Goal: Task Accomplishment & Management: Use online tool/utility

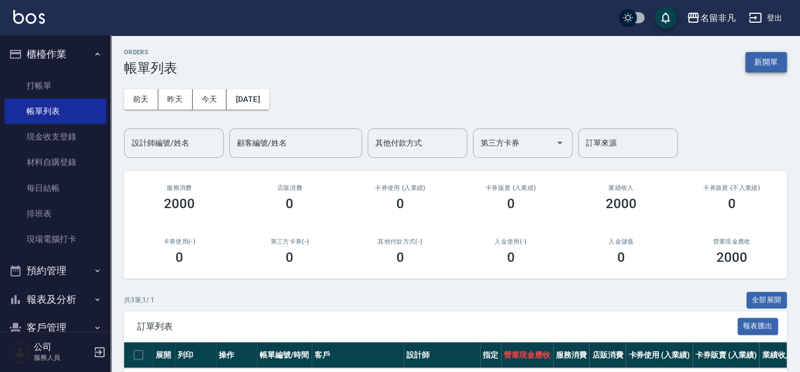
click at [764, 60] on button "新開單" at bounding box center [766, 62] width 42 height 20
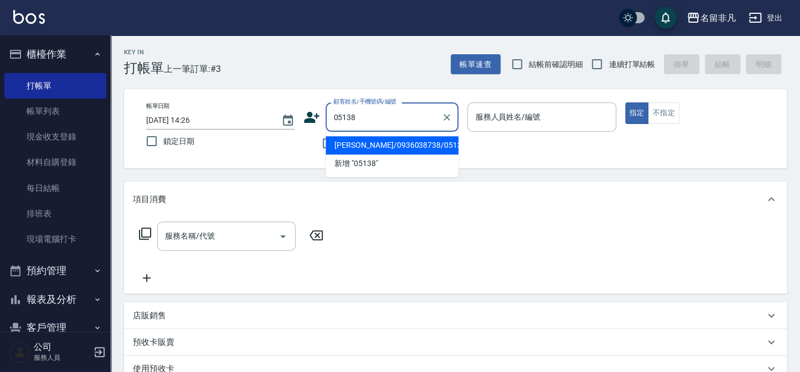
type input "[PERSON_NAME]/0936038738/05138"
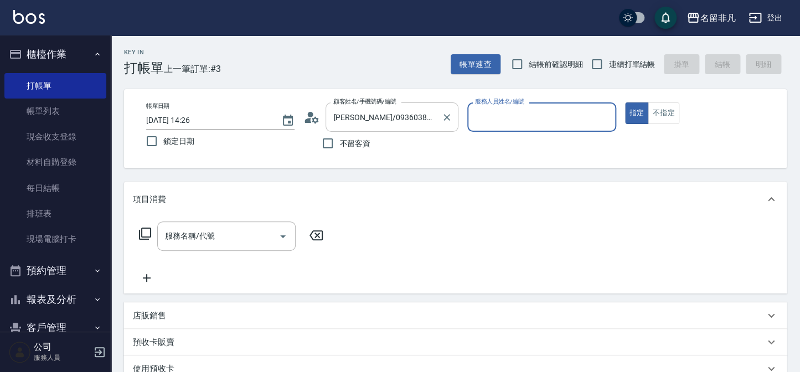
type input "[PERSON_NAME]-07"
click at [238, 229] on input "服務名稱/代號" at bounding box center [218, 235] width 112 height 19
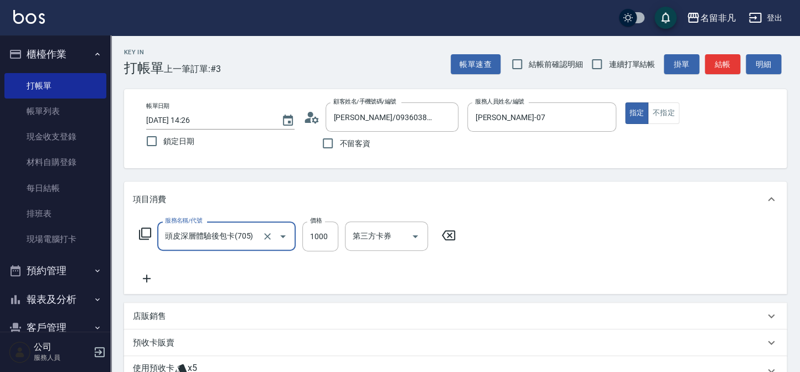
type input "頭皮深層體驗後包卡(705)"
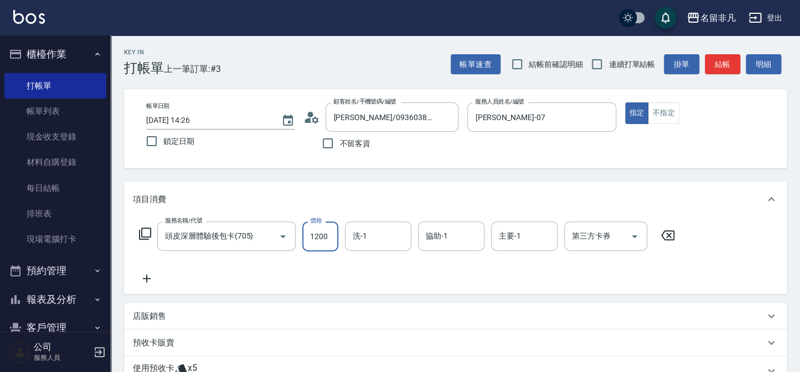
type input "1200"
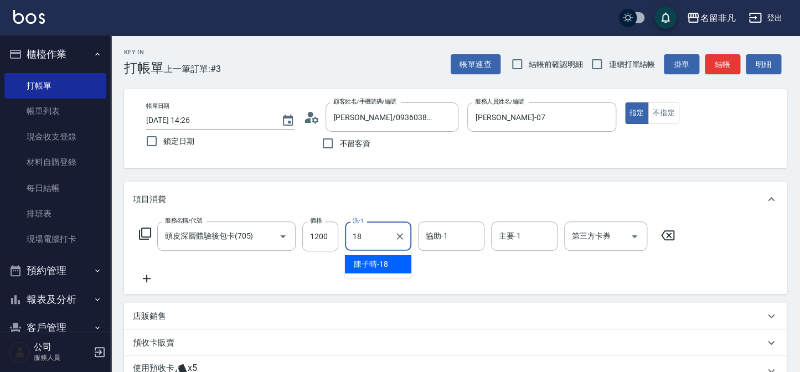
type input "[PERSON_NAME]-18"
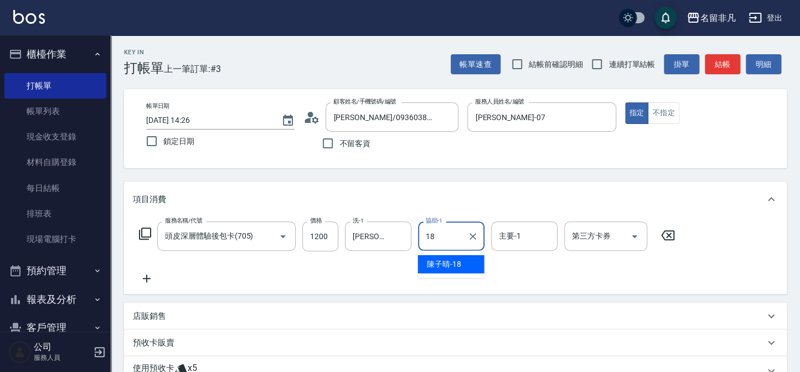
type input "[PERSON_NAME]-18"
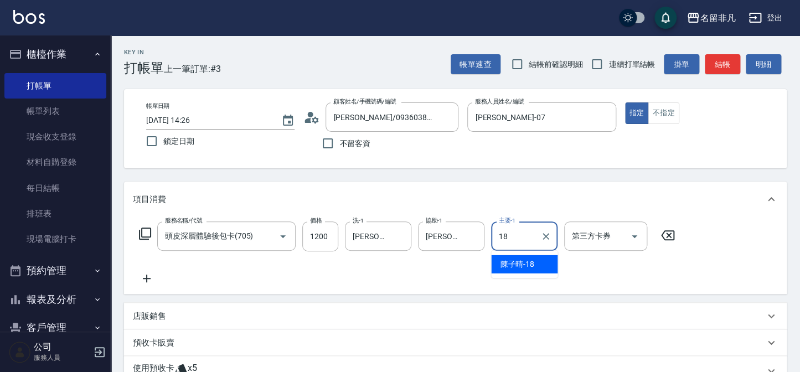
type input "[PERSON_NAME]-18"
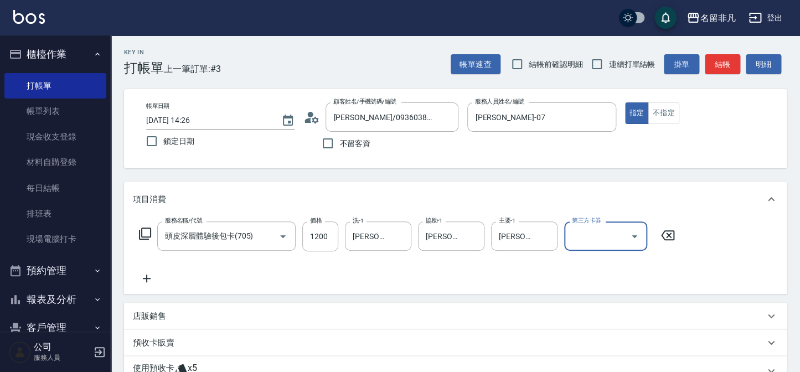
click at [582, 246] on div "第三方卡券" at bounding box center [605, 235] width 83 height 29
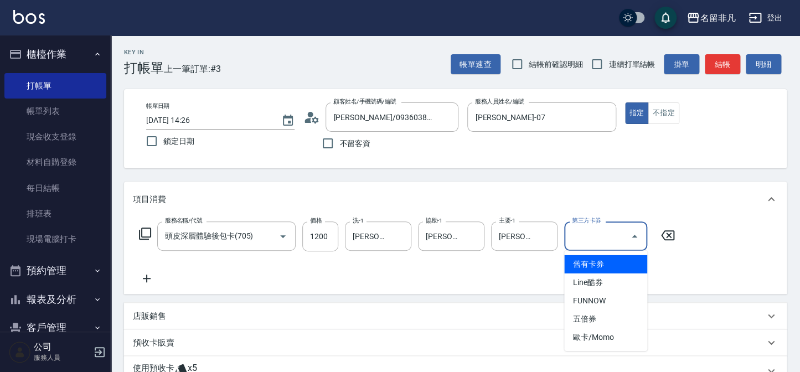
click at [586, 263] on span "舊有卡券" at bounding box center [605, 264] width 83 height 18
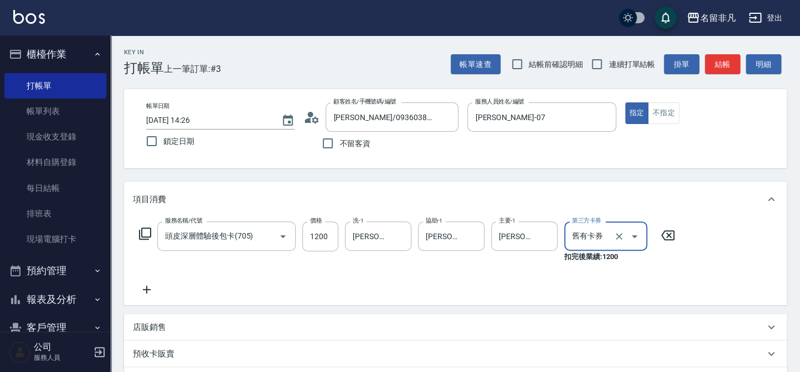
type input "舊有卡券"
click at [144, 293] on icon at bounding box center [147, 289] width 28 height 13
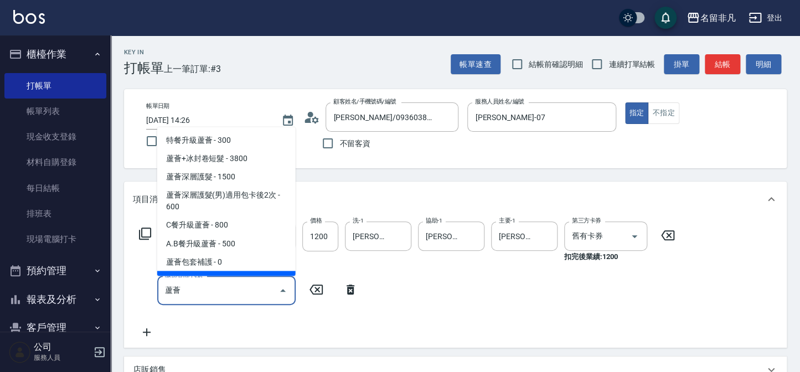
scroll to position [13, 0]
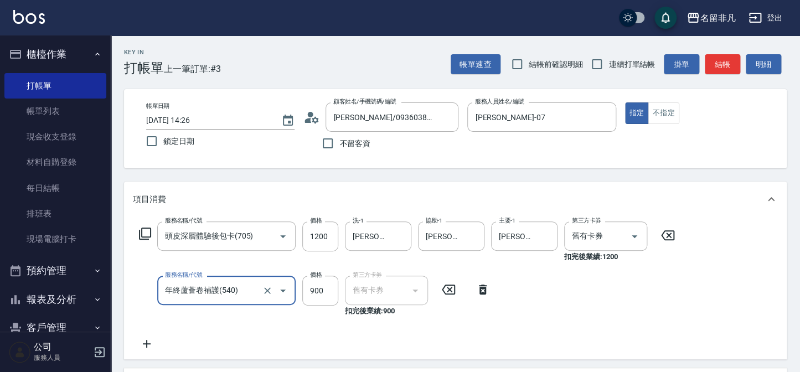
type input "年終蘆薈卷補護(540)"
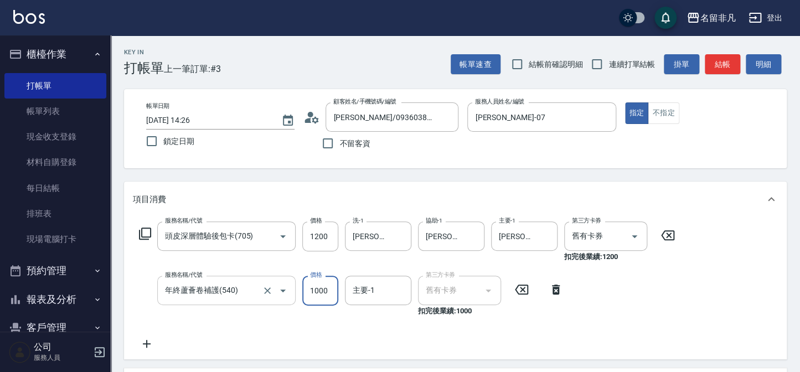
type input "1000"
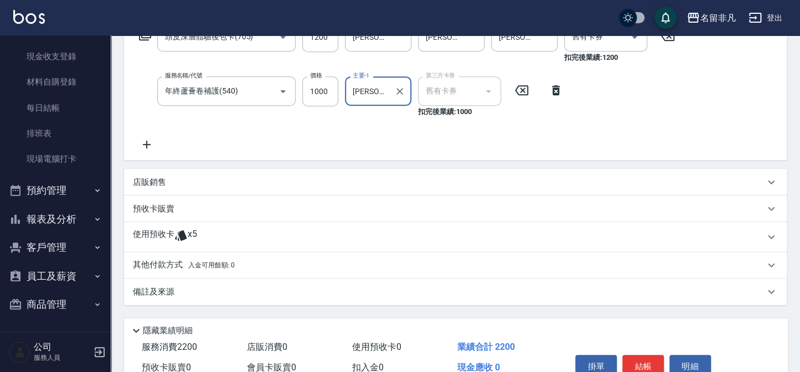
scroll to position [201, 0]
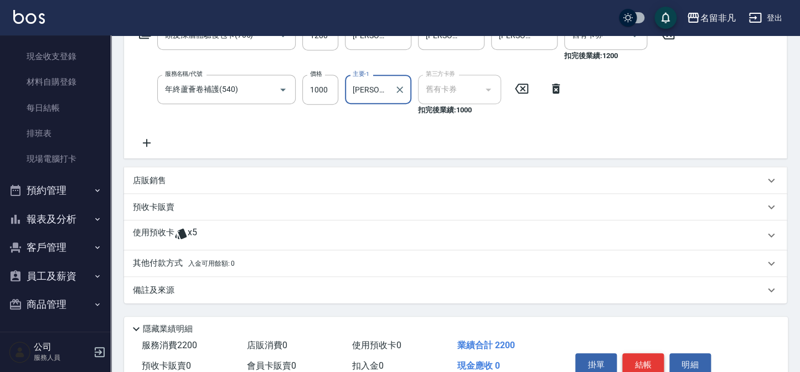
type input "[PERSON_NAME]-18"
click at [647, 369] on button "結帳" at bounding box center [643, 364] width 42 height 23
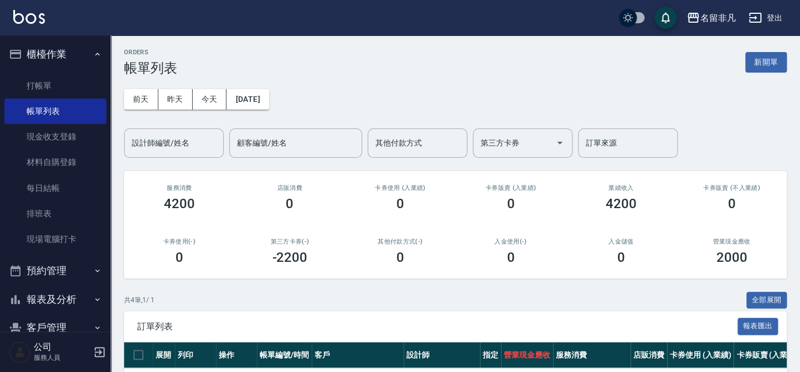
click at [40, 56] on button "櫃檯作業" at bounding box center [55, 54] width 102 height 29
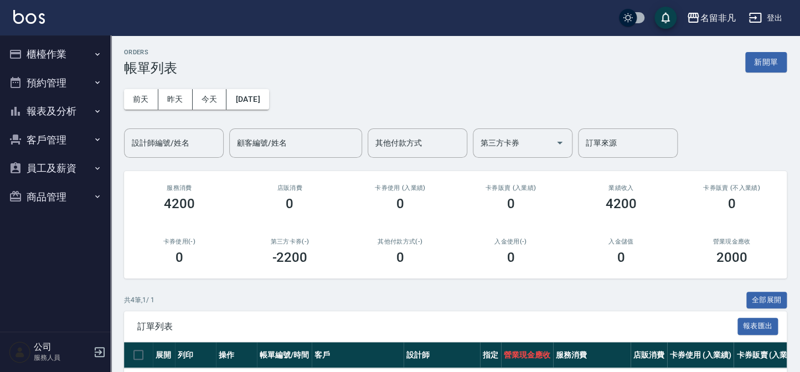
click at [48, 110] on button "報表及分析" at bounding box center [55, 111] width 102 height 29
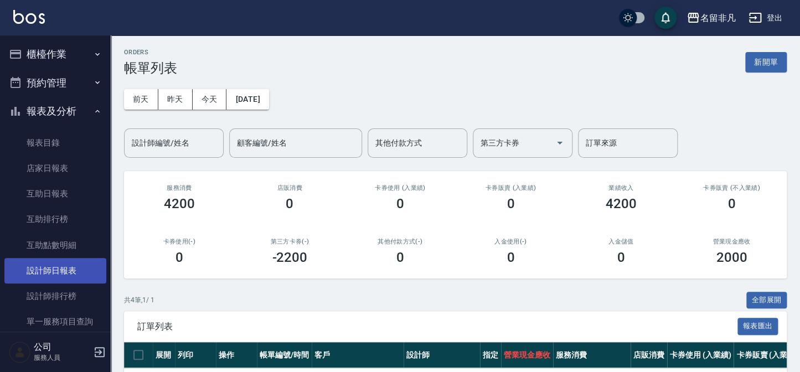
click at [82, 272] on link "設計師日報表" at bounding box center [55, 270] width 102 height 25
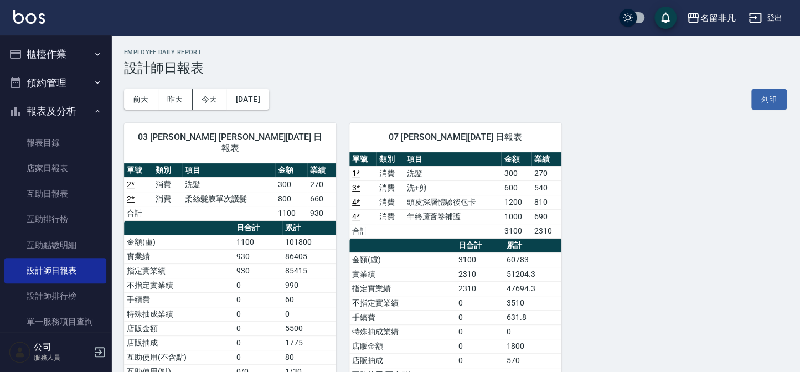
click at [66, 110] on button "報表及分析" at bounding box center [55, 111] width 102 height 29
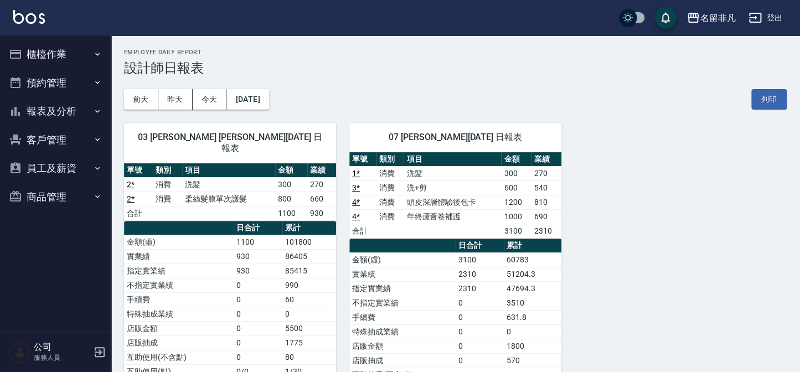
click at [54, 36] on ul "櫃檯作業 打帳單 帳單列表 現金收支登錄 材料自購登錄 每日結帳 排班表 現場電腦打卡 預約管理 預約管理 單日預約紀錄 單週預約紀錄 報表及分析 報表目錄 …" at bounding box center [55, 125] width 102 height 180
click at [54, 56] on button "櫃檯作業" at bounding box center [55, 54] width 102 height 29
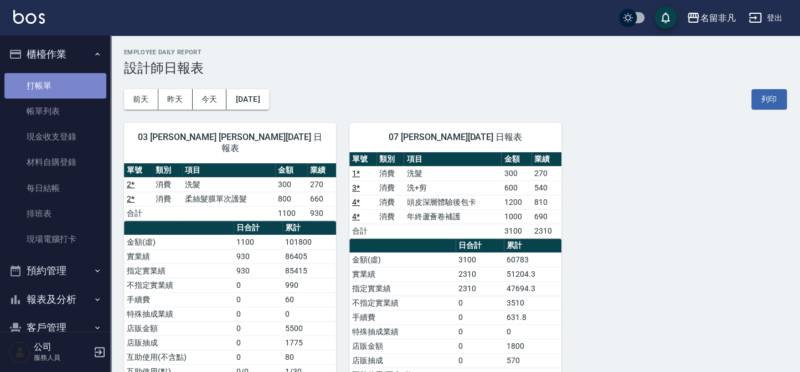
click at [58, 79] on link "打帳單" at bounding box center [55, 85] width 102 height 25
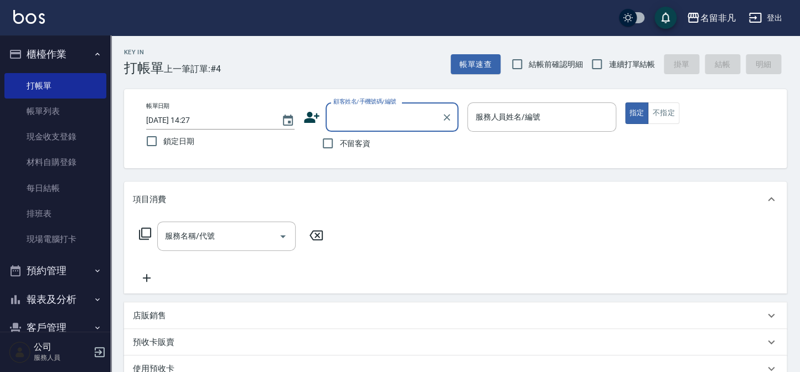
click at [48, 60] on button "櫃檯作業" at bounding box center [55, 54] width 102 height 29
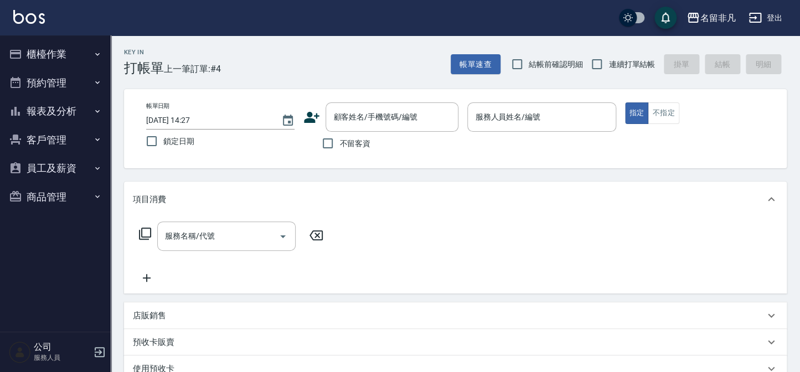
click at [56, 115] on button "報表及分析" at bounding box center [55, 111] width 102 height 29
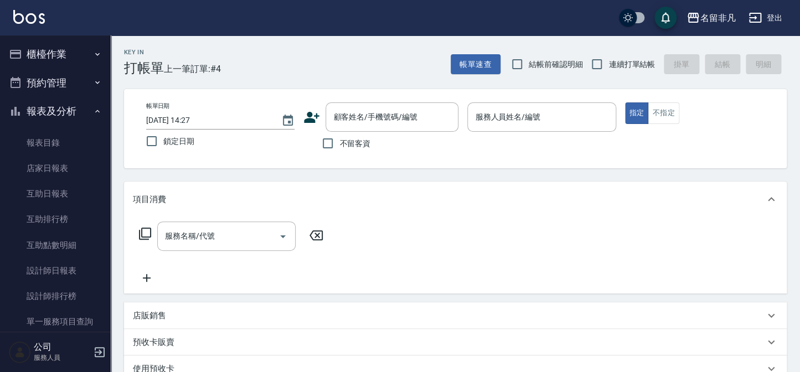
click at [56, 115] on button "報表及分析" at bounding box center [55, 111] width 102 height 29
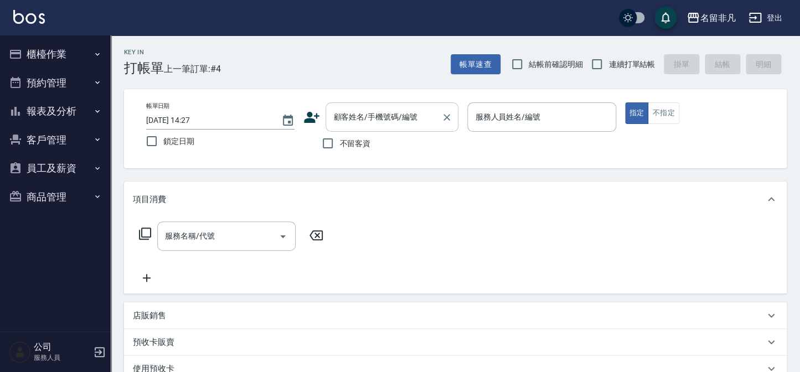
click at [360, 113] on input "顧客姓名/手機號碼/編號" at bounding box center [384, 116] width 106 height 19
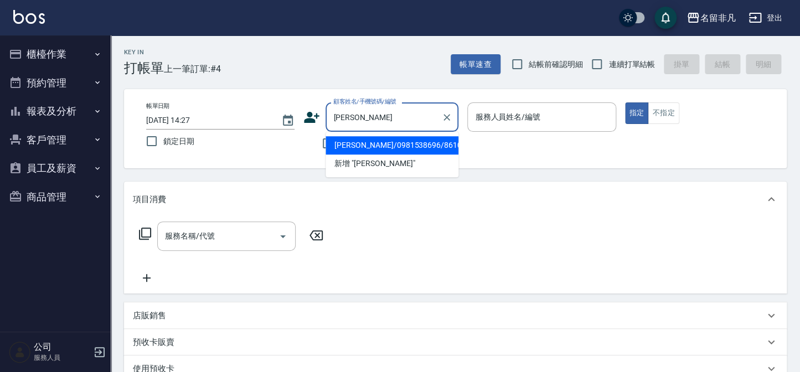
click at [369, 146] on li "[PERSON_NAME]/0981538696/861025" at bounding box center [392, 145] width 133 height 18
type input "[PERSON_NAME]/0981538696/861025"
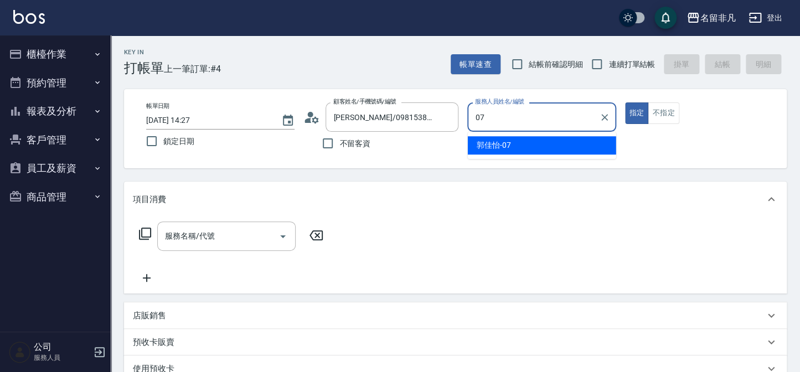
type input "[PERSON_NAME]-07"
type button "true"
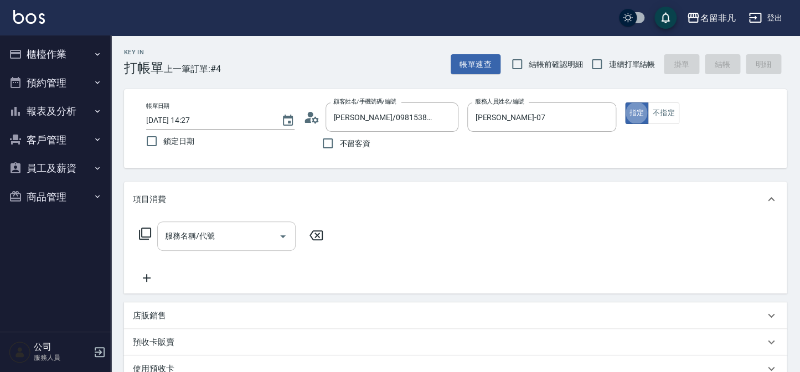
click at [227, 247] on div "服務名稱/代號" at bounding box center [226, 235] width 138 height 29
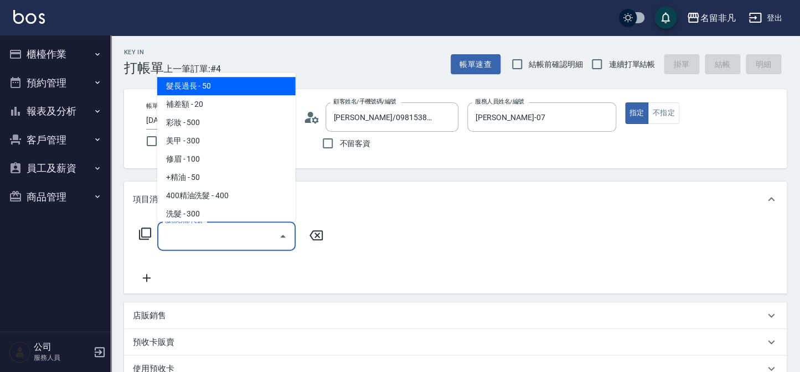
type input "ㄨ"
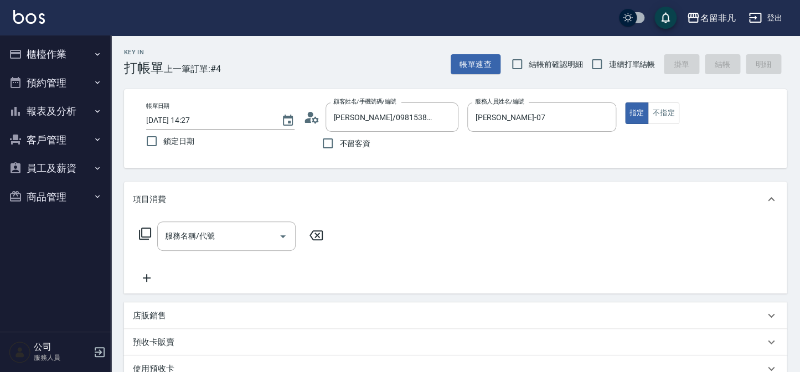
click at [218, 276] on div "服務名稱/代號 服務名稱/代號" at bounding box center [231, 252] width 197 height 63
click at [190, 310] on div "店販銷售" at bounding box center [449, 316] width 632 height 12
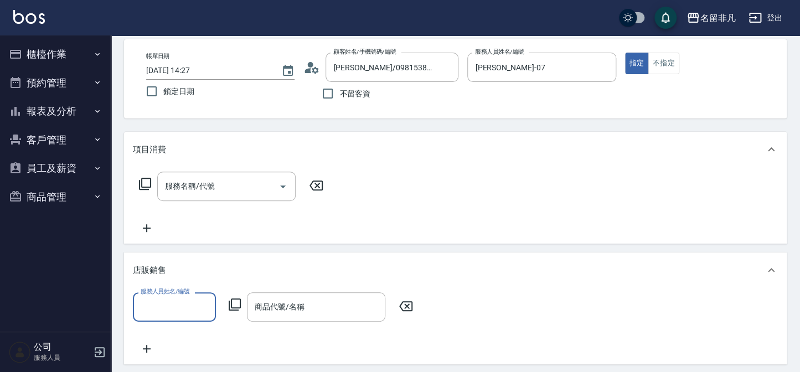
click at [149, 149] on p "項目消費" at bounding box center [149, 150] width 33 height 12
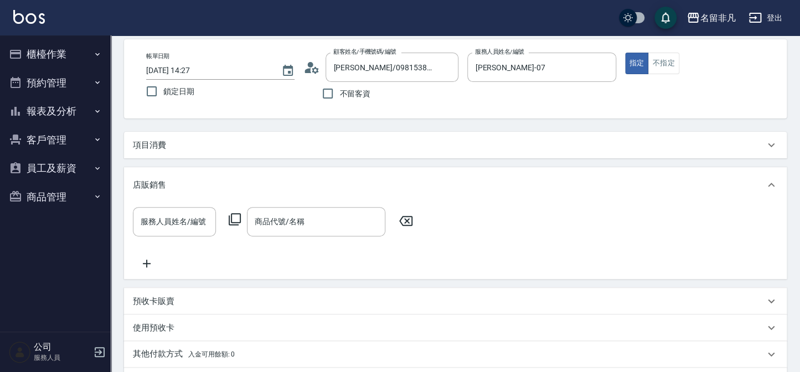
click at [179, 219] on input "服務人員姓名/編號" at bounding box center [174, 221] width 73 height 19
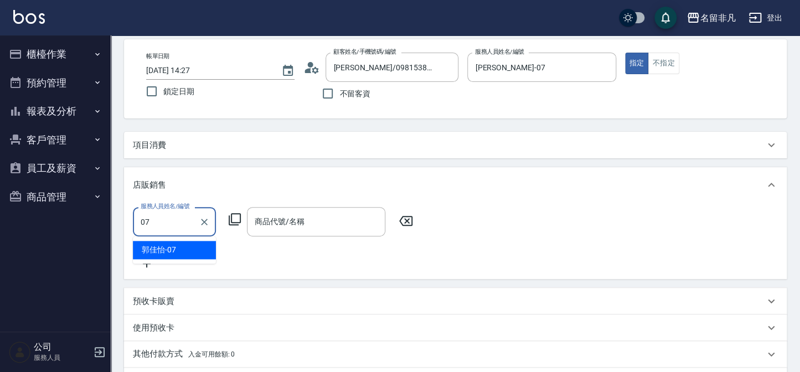
type input "[PERSON_NAME]-07"
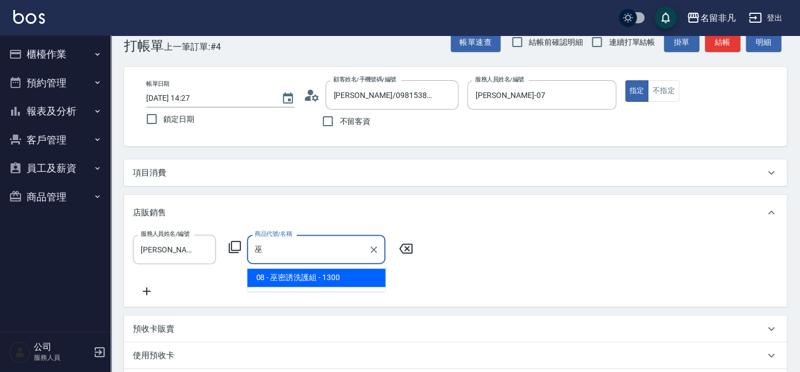
scroll to position [0, 0]
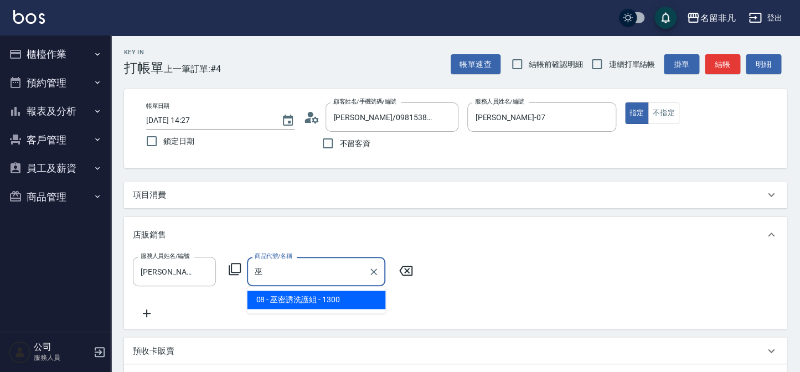
click at [301, 295] on span "08 - 巫密誘洗護組 - 1300" at bounding box center [316, 300] width 138 height 18
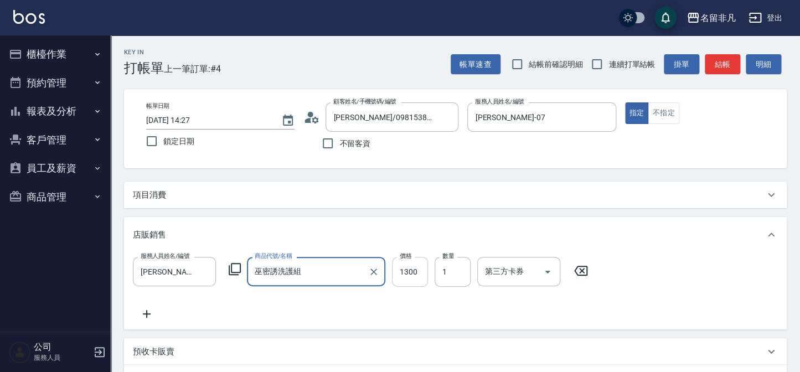
type input "巫密誘洗護組"
click at [426, 260] on input "1300" at bounding box center [410, 272] width 36 height 30
type input "1200"
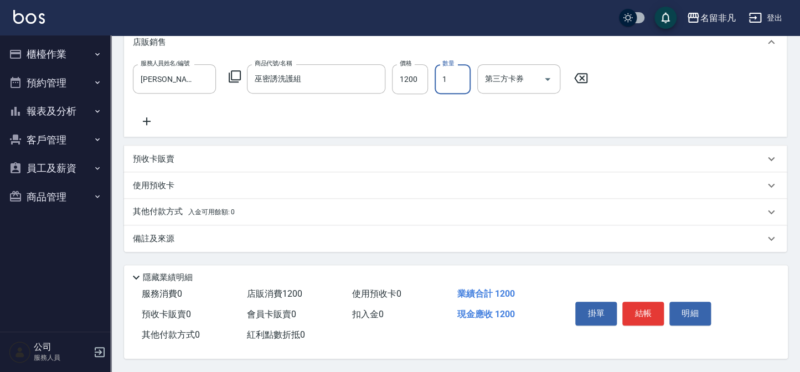
scroll to position [195, 0]
click at [642, 316] on button "結帳" at bounding box center [643, 313] width 42 height 23
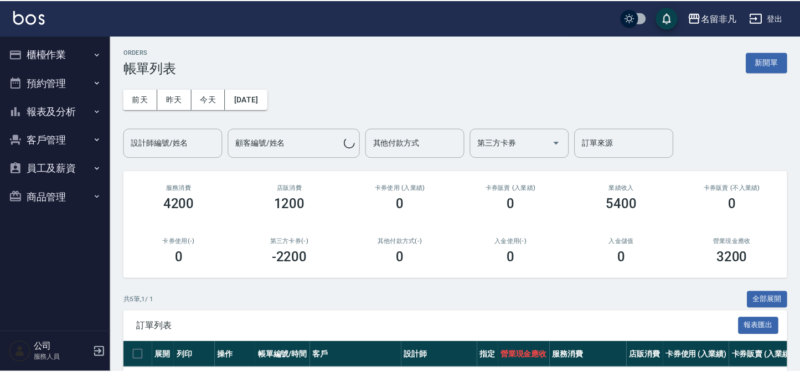
scroll to position [151, 0]
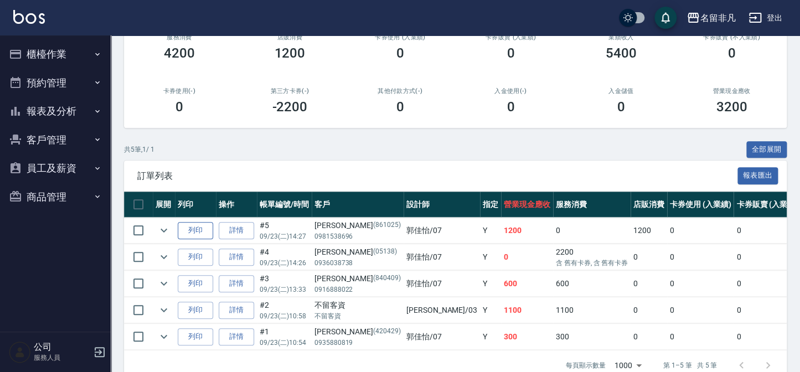
click at [191, 231] on button "列印" at bounding box center [195, 230] width 35 height 17
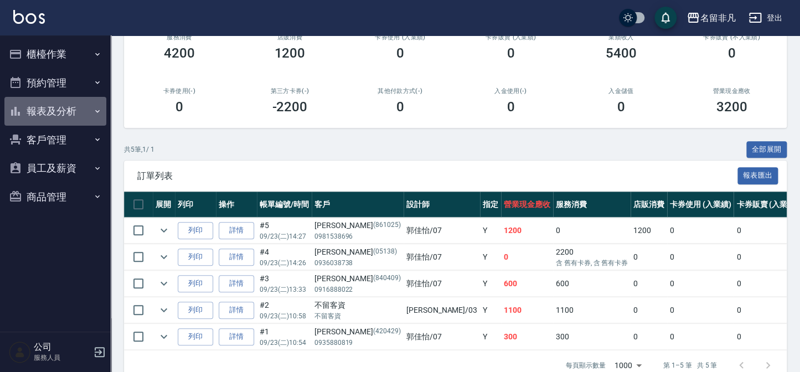
click at [34, 100] on button "報表及分析" at bounding box center [55, 111] width 102 height 29
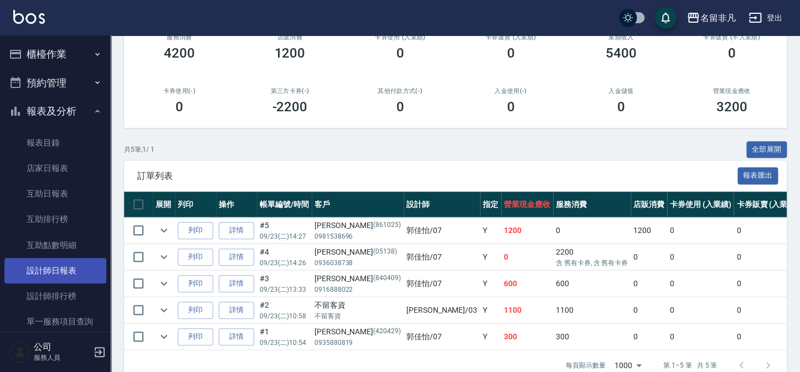
click at [69, 273] on link "設計師日報表" at bounding box center [55, 270] width 102 height 25
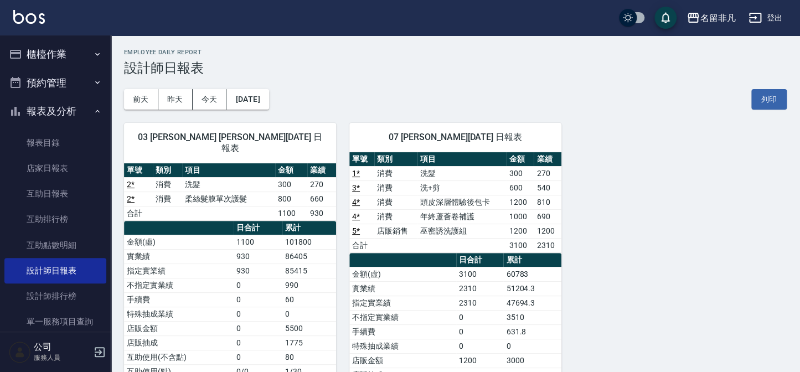
click at [11, 111] on icon "button" at bounding box center [15, 111] width 9 height 9
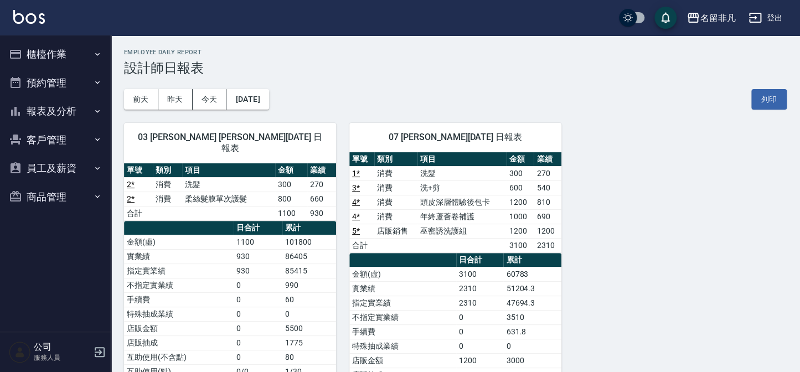
click at [44, 47] on button "櫃檯作業" at bounding box center [55, 54] width 102 height 29
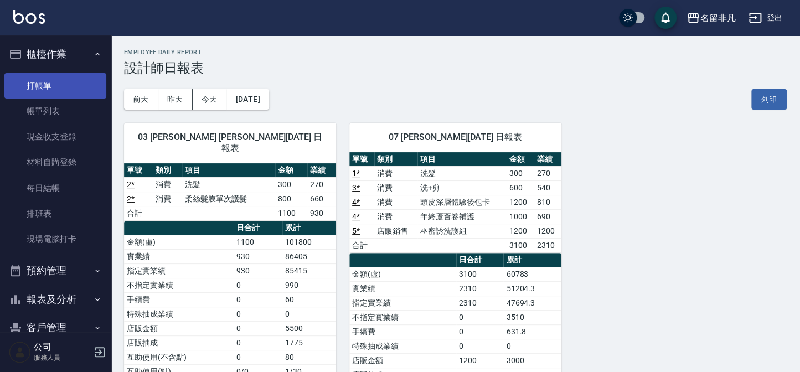
click at [63, 78] on link "打帳單" at bounding box center [55, 85] width 102 height 25
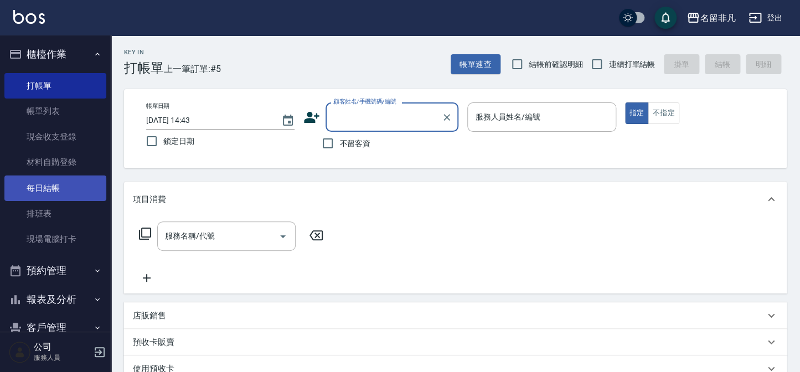
click at [68, 192] on link "每日結帳" at bounding box center [55, 187] width 102 height 25
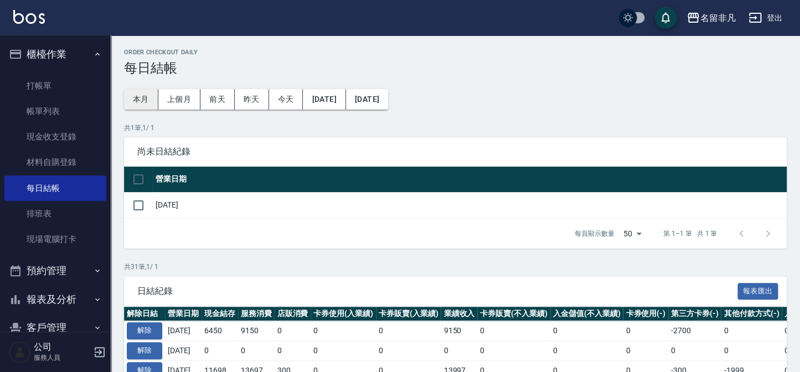
click at [141, 102] on button "本月" at bounding box center [141, 99] width 34 height 20
click at [345, 100] on button "[DATE]" at bounding box center [324, 99] width 43 height 20
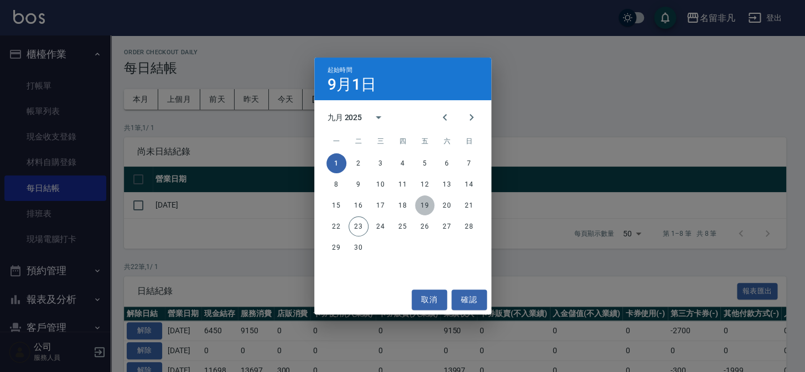
click at [427, 208] on button "19" at bounding box center [425, 205] width 20 height 20
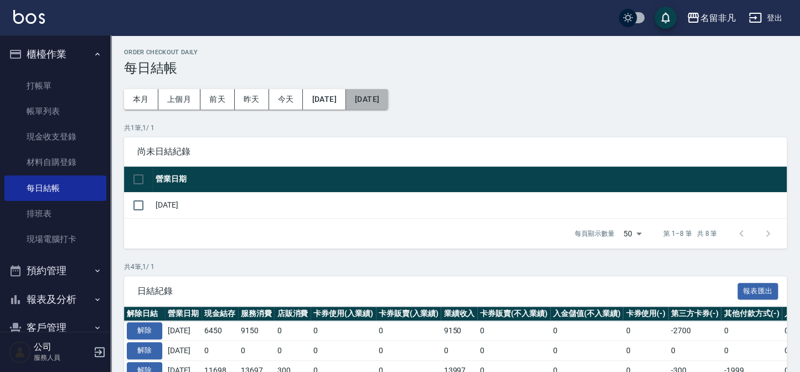
click at [388, 97] on button "[DATE]" at bounding box center [367, 99] width 42 height 20
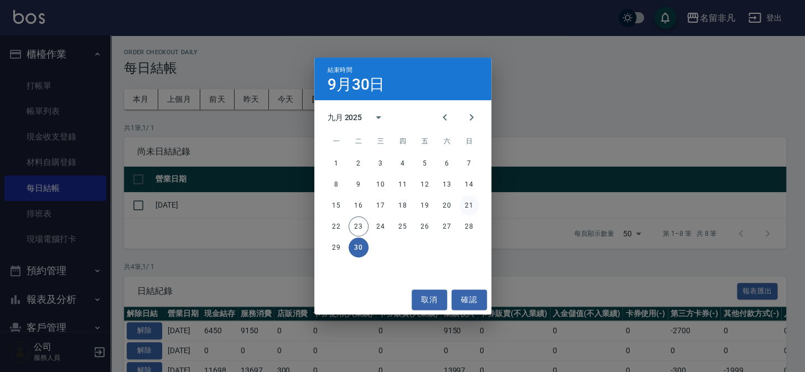
click at [471, 205] on button "21" at bounding box center [469, 205] width 20 height 20
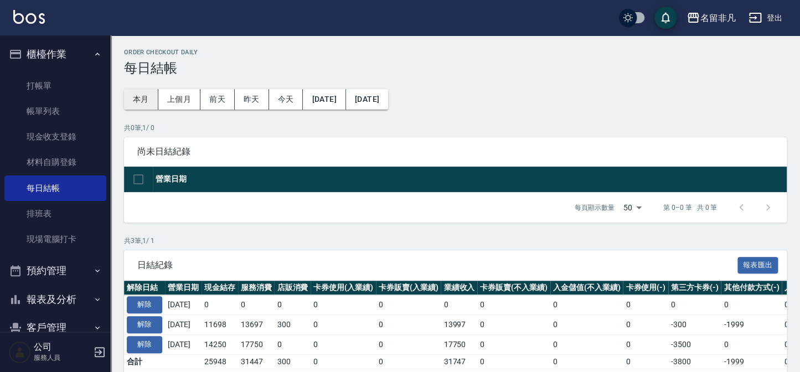
click at [140, 95] on button "本月" at bounding box center [141, 99] width 34 height 20
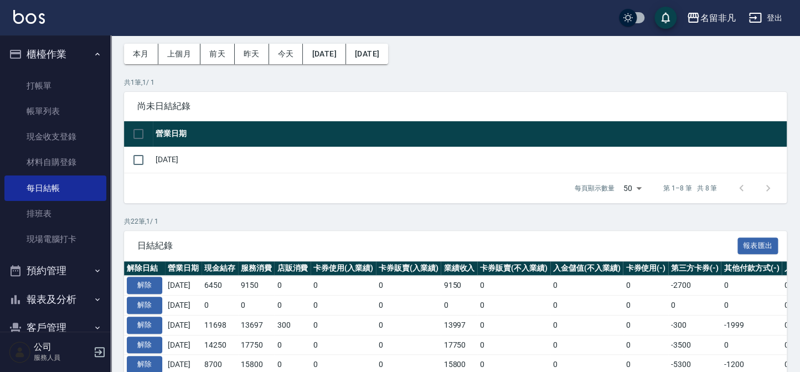
scroll to position [151, 0]
